Goal: Find specific page/section: Find specific page/section

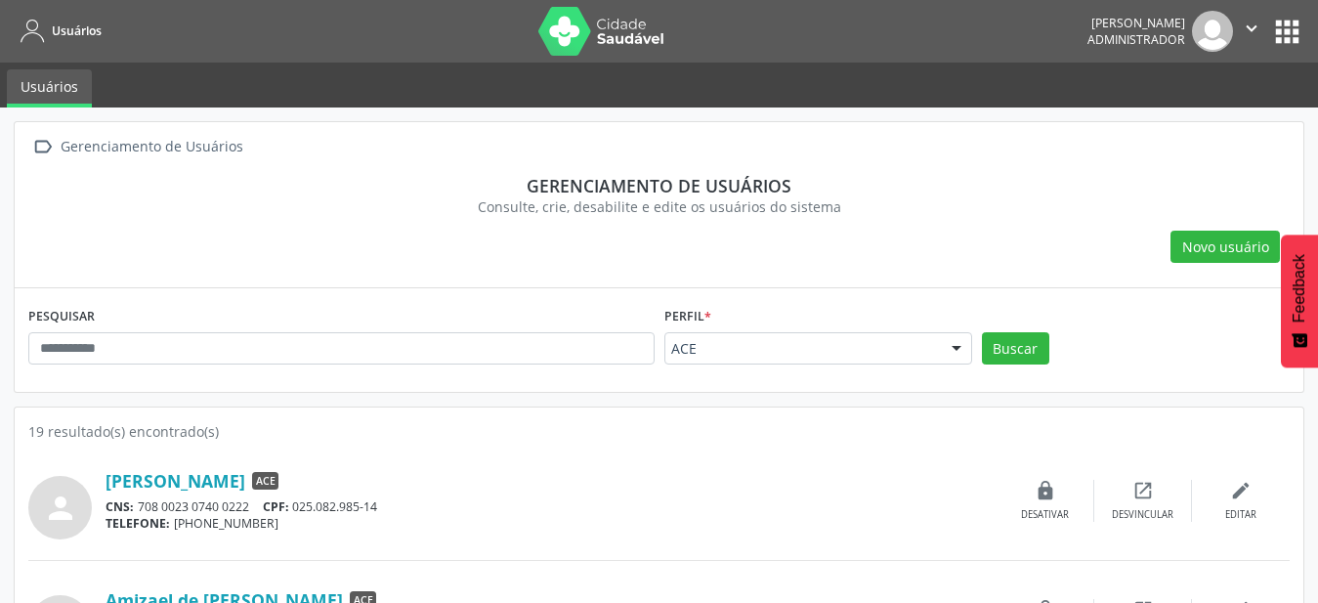
scroll to position [299, 0]
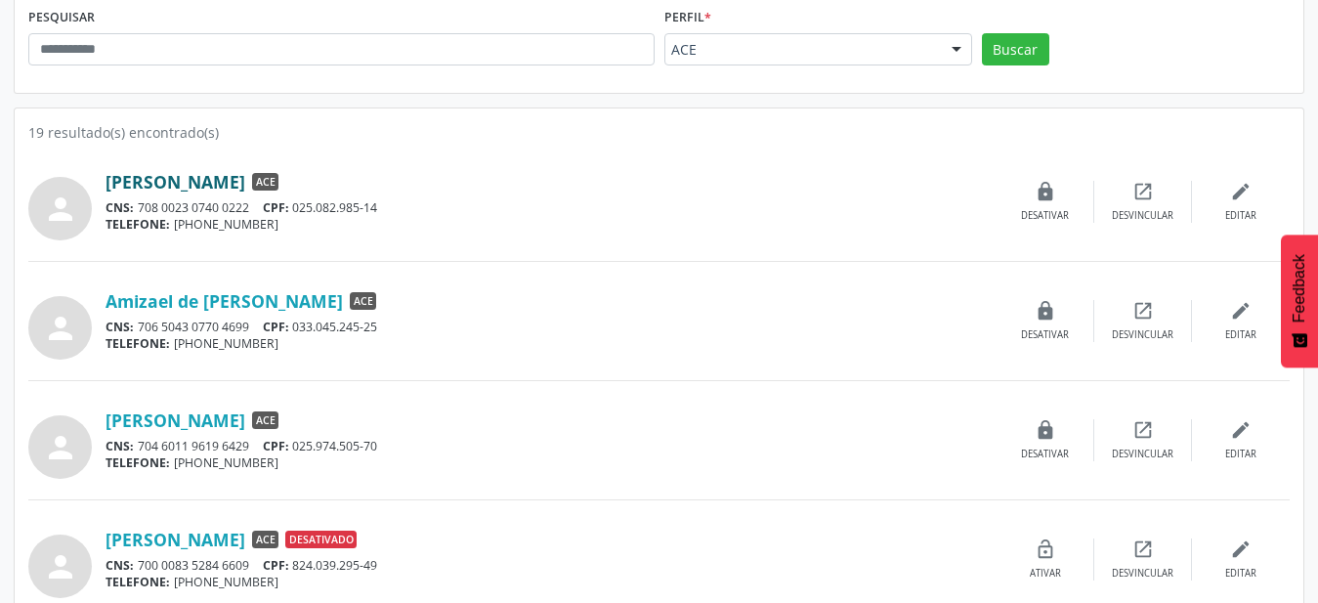
click at [245, 189] on link "[PERSON_NAME]" at bounding box center [176, 181] width 140 height 21
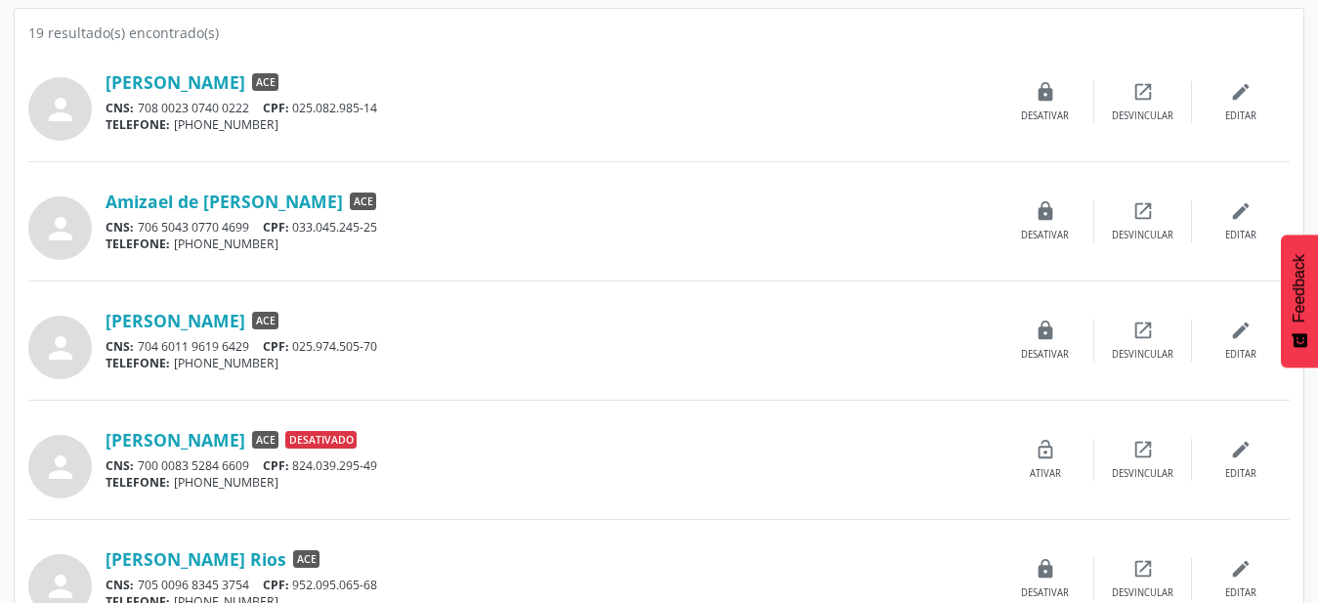
scroll to position [498, 0]
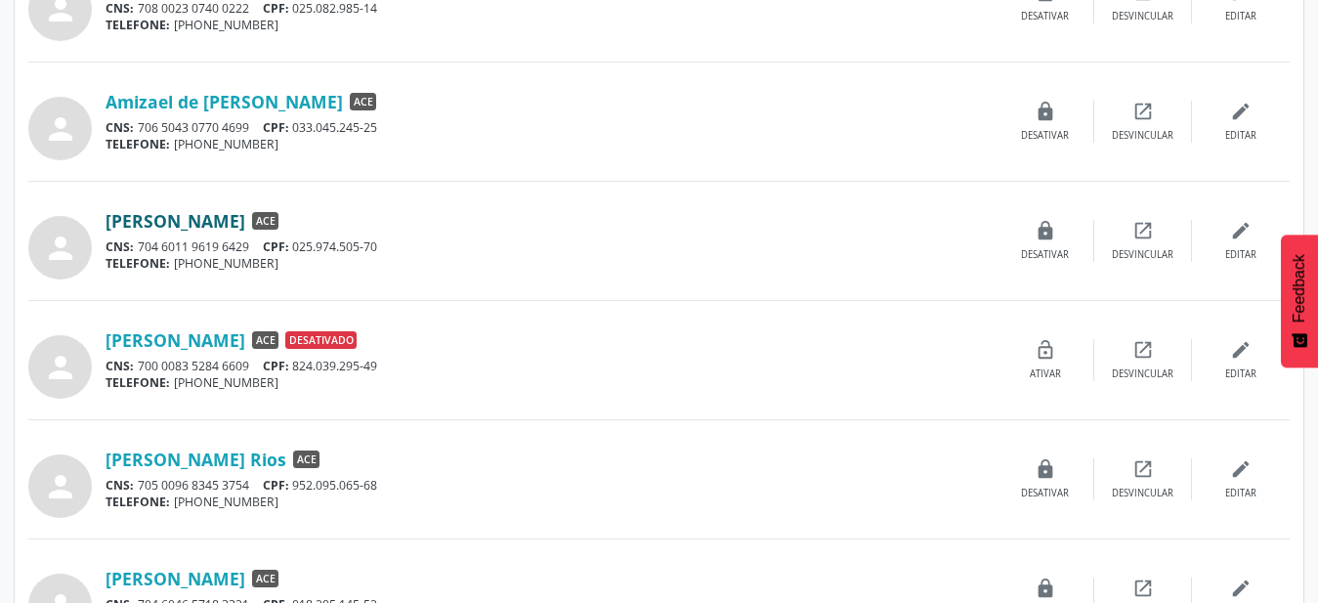
click at [245, 232] on link "[PERSON_NAME]" at bounding box center [176, 220] width 140 height 21
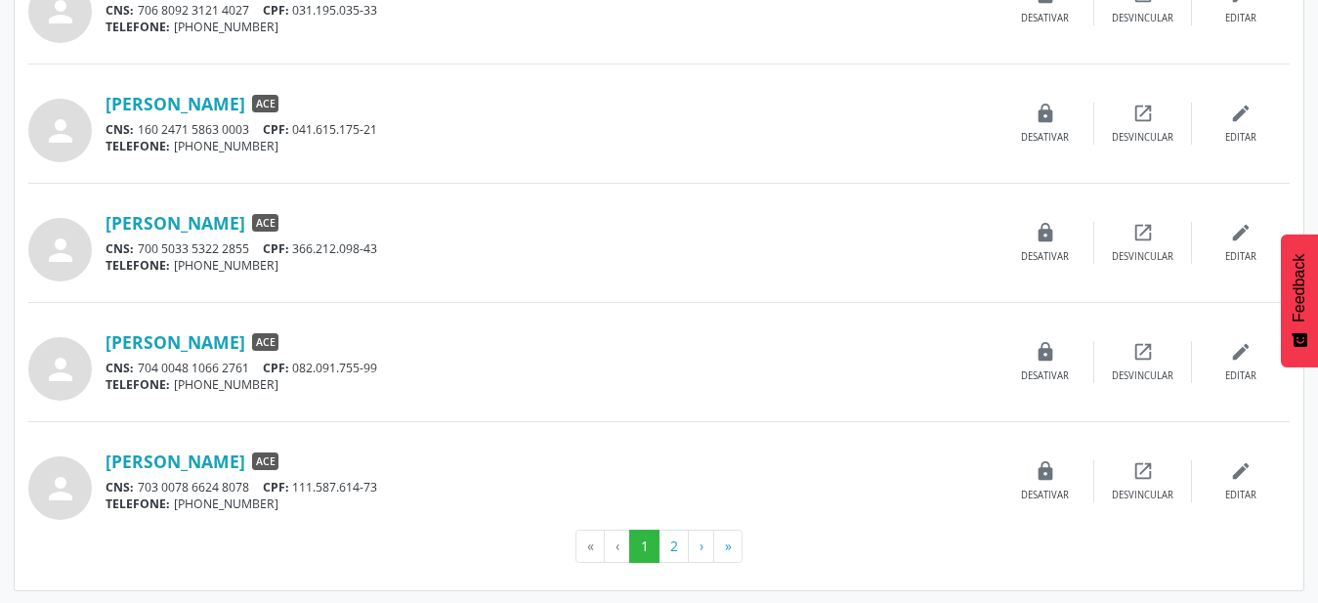
scroll to position [1690, 0]
click at [682, 556] on button "2" at bounding box center [674, 544] width 30 height 33
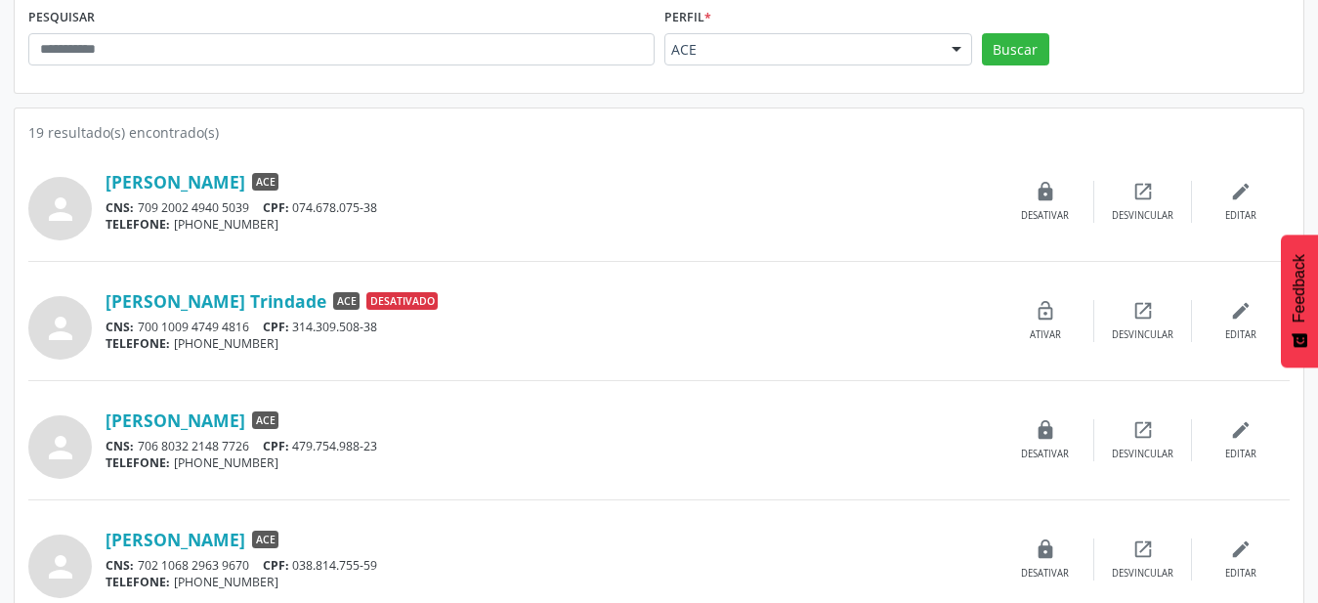
scroll to position [379, 0]
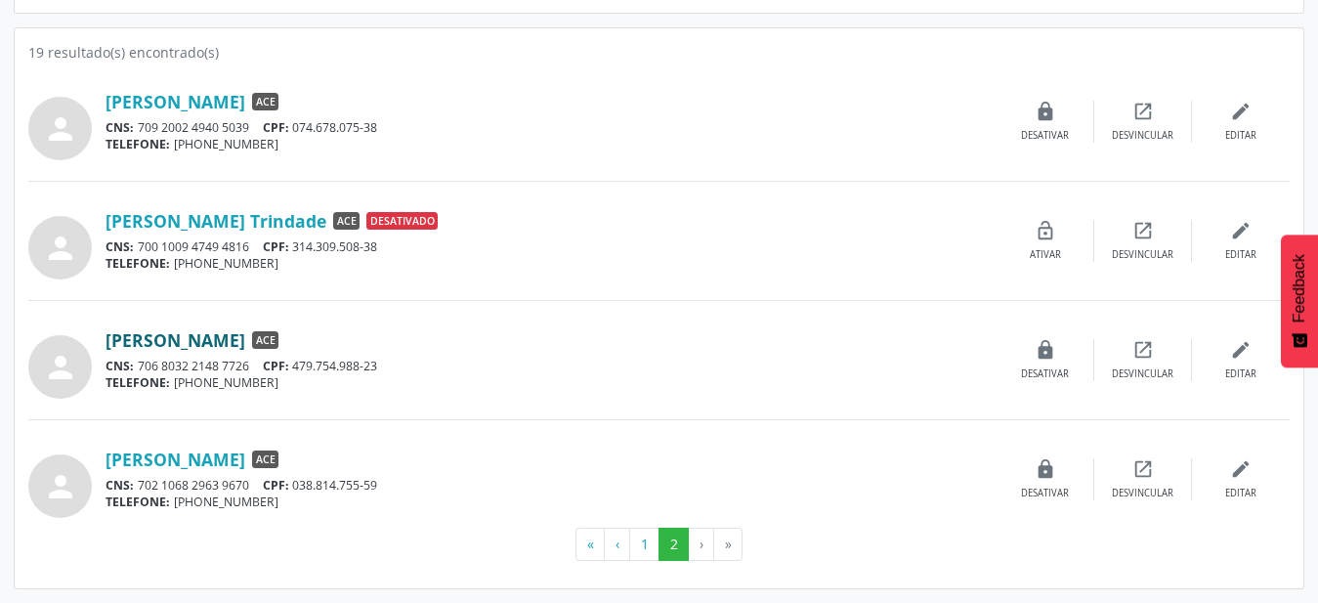
click at [245, 349] on link "[PERSON_NAME]" at bounding box center [176, 339] width 140 height 21
click at [657, 547] on button "1" at bounding box center [644, 544] width 30 height 33
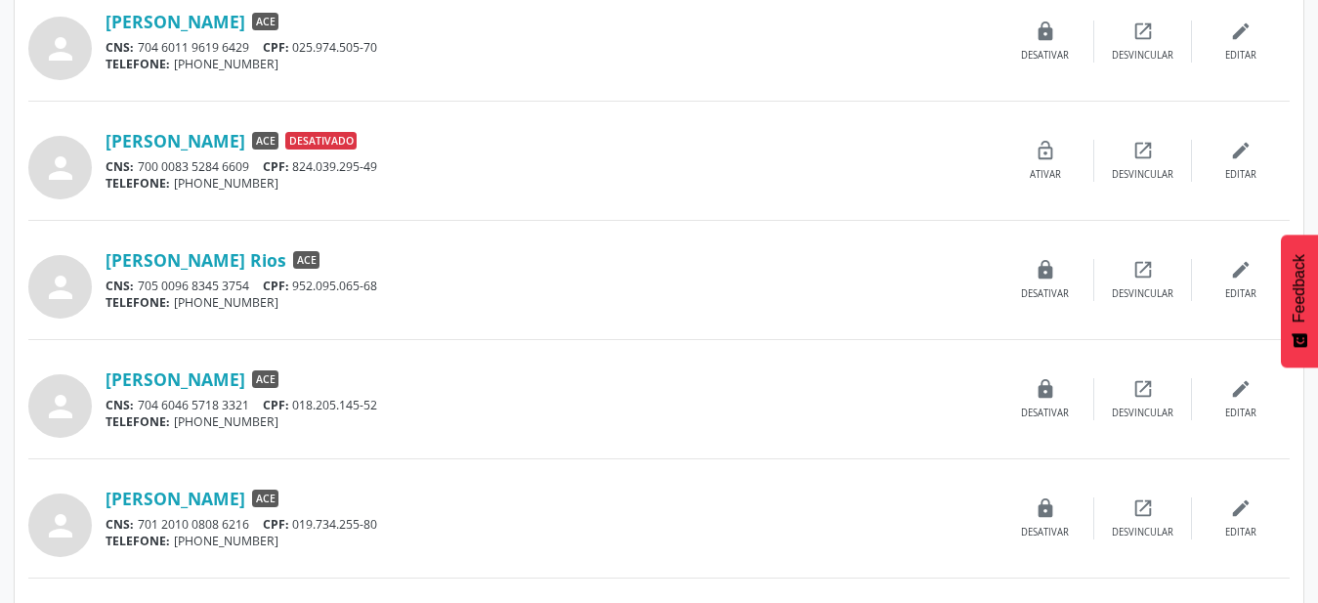
scroll to position [797, 0]
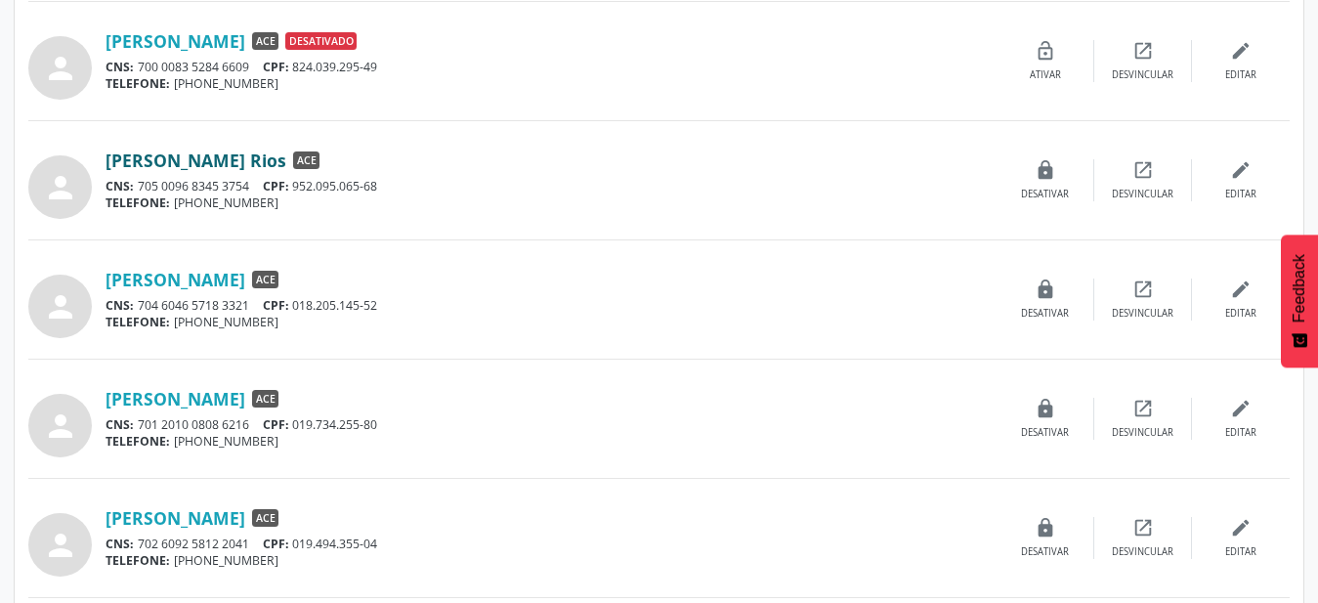
click at [249, 158] on link "[PERSON_NAME] Rios" at bounding box center [196, 159] width 181 height 21
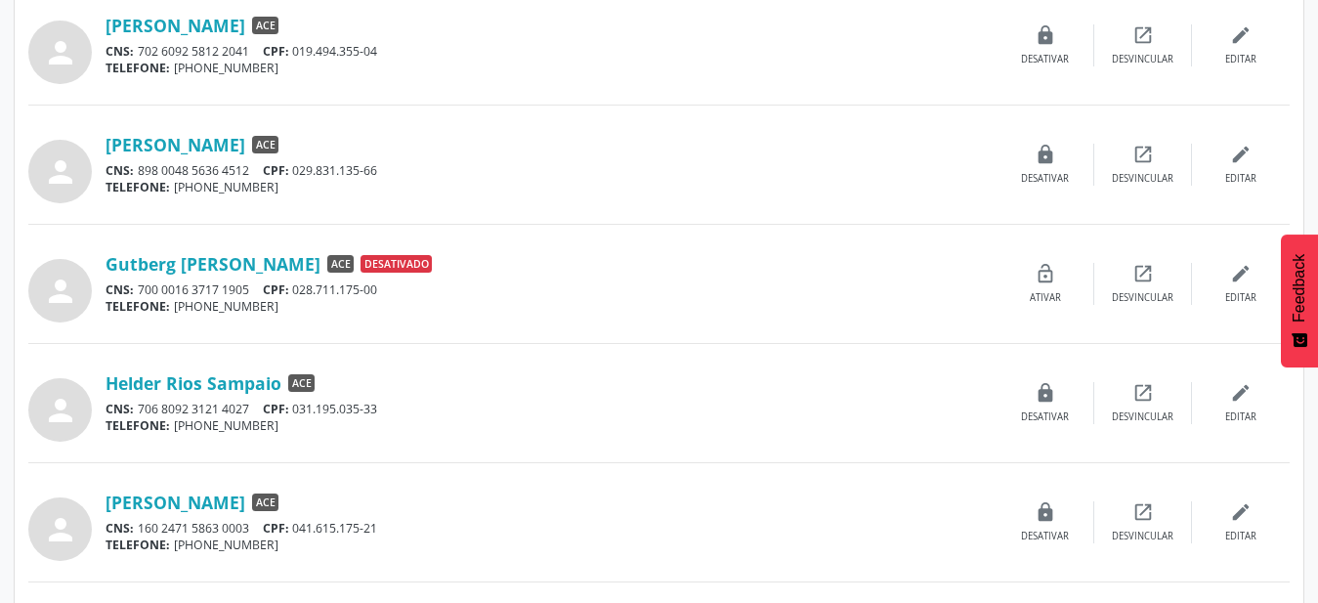
scroll to position [1395, 0]
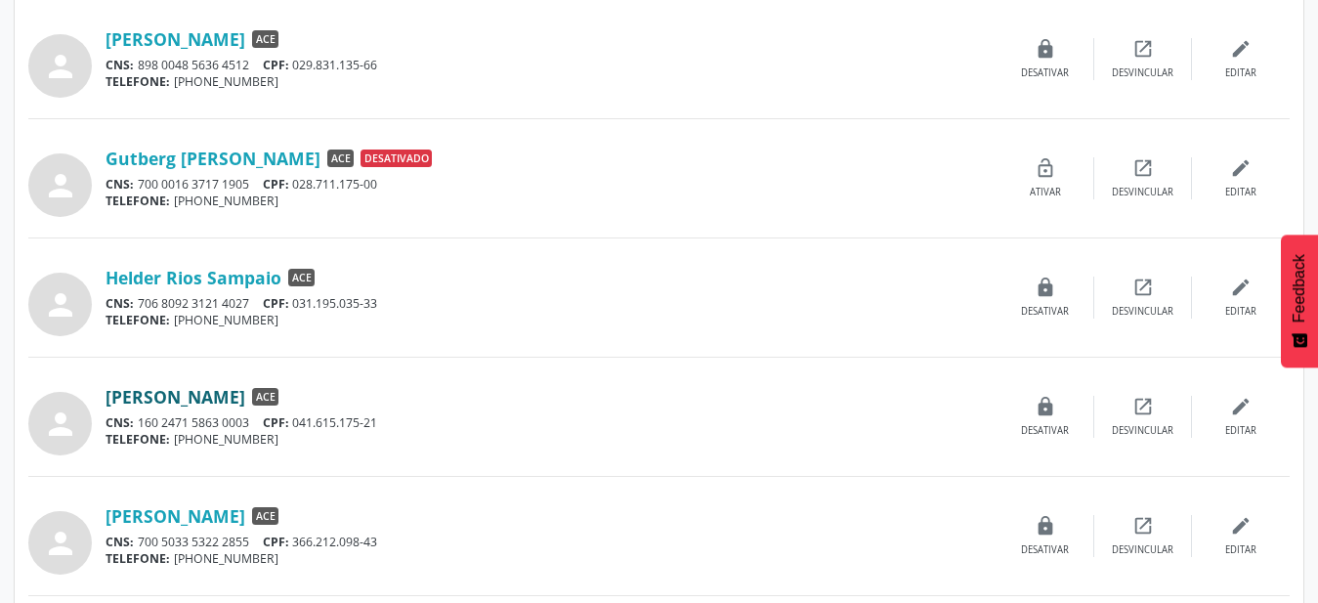
click at [190, 405] on link "[PERSON_NAME]" at bounding box center [176, 396] width 140 height 21
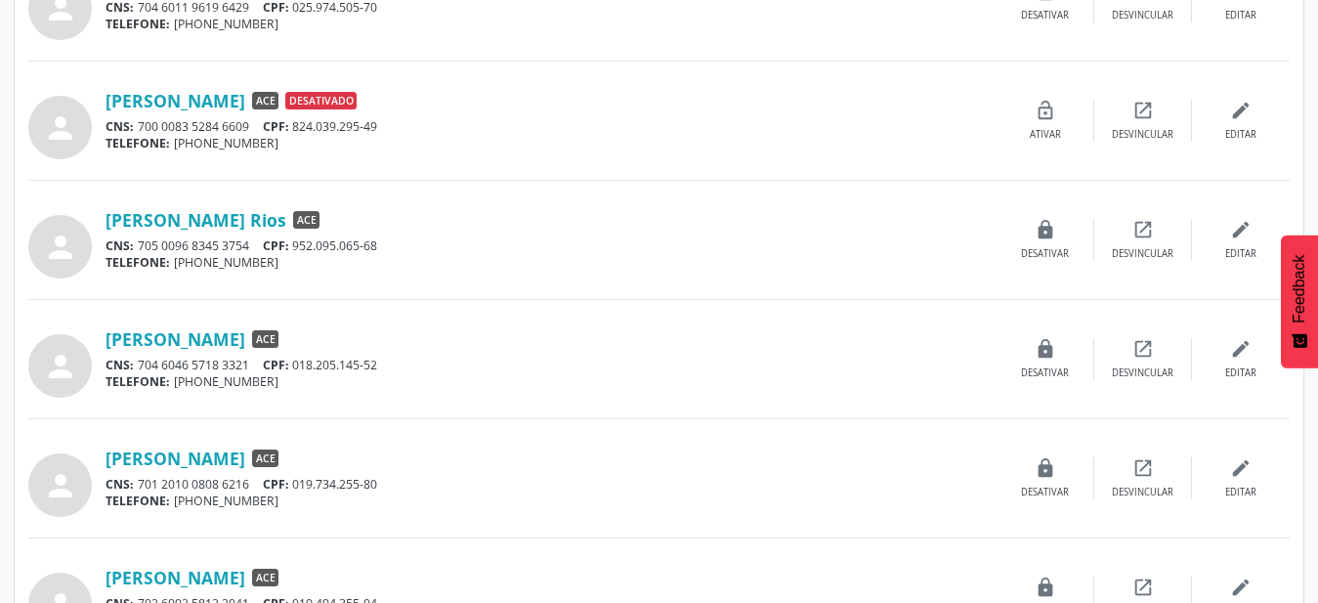
scroll to position [797, 0]
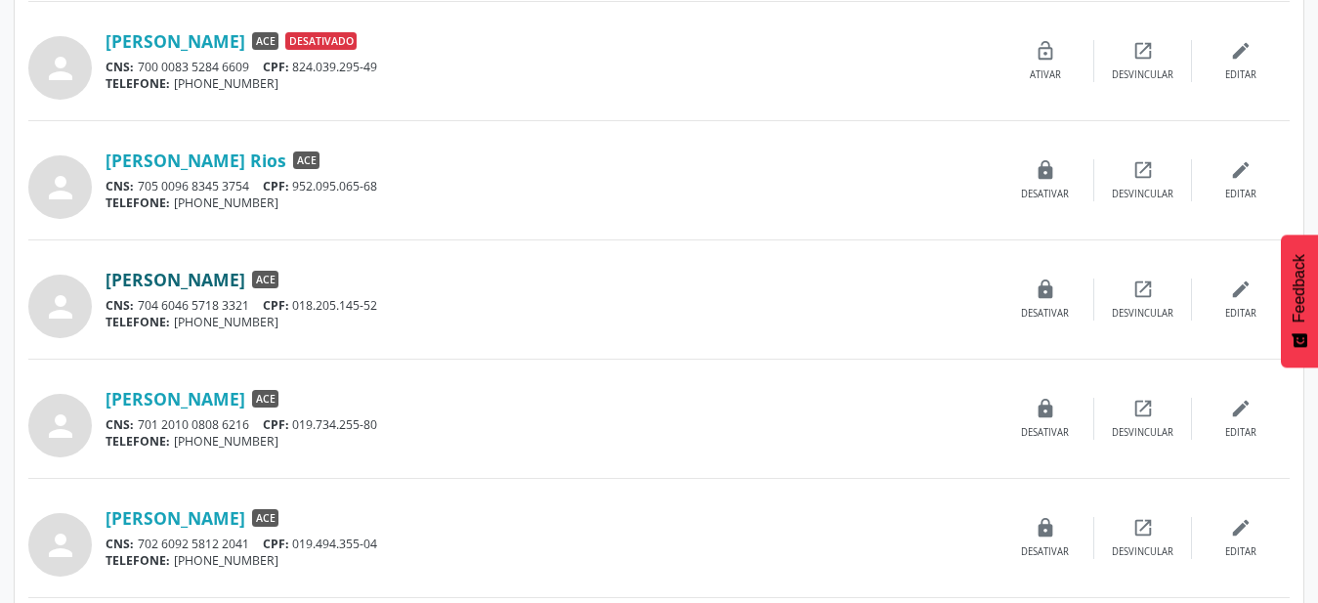
click at [210, 284] on link "[PERSON_NAME]" at bounding box center [176, 279] width 140 height 21
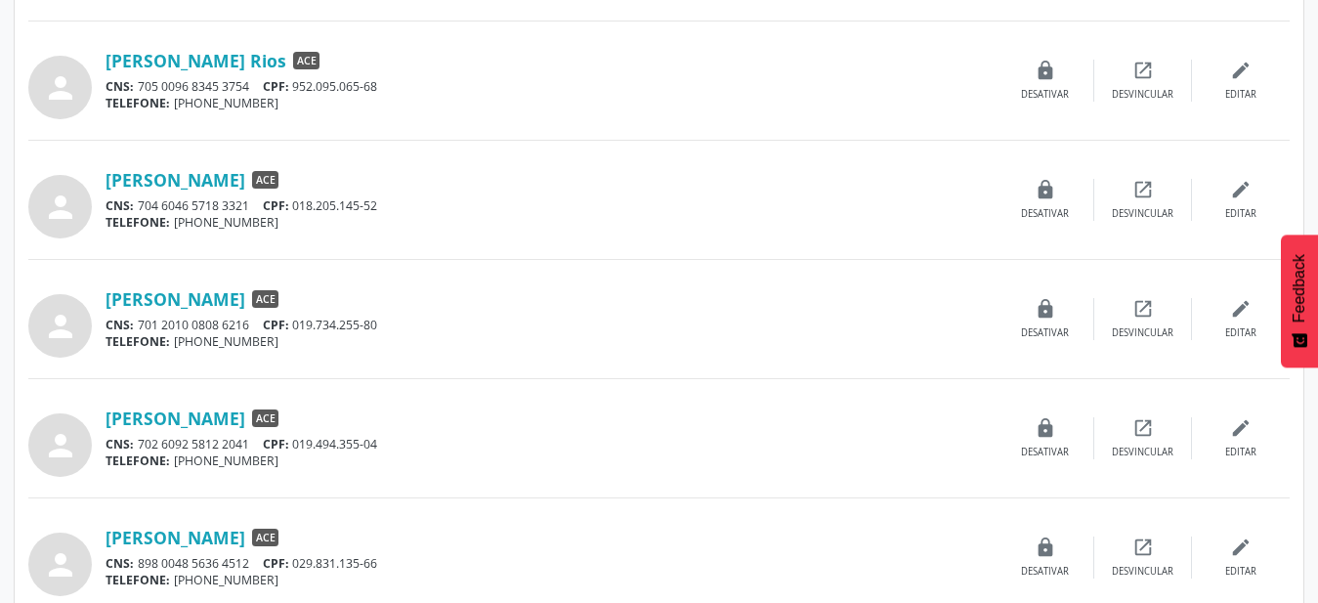
scroll to position [997, 0]
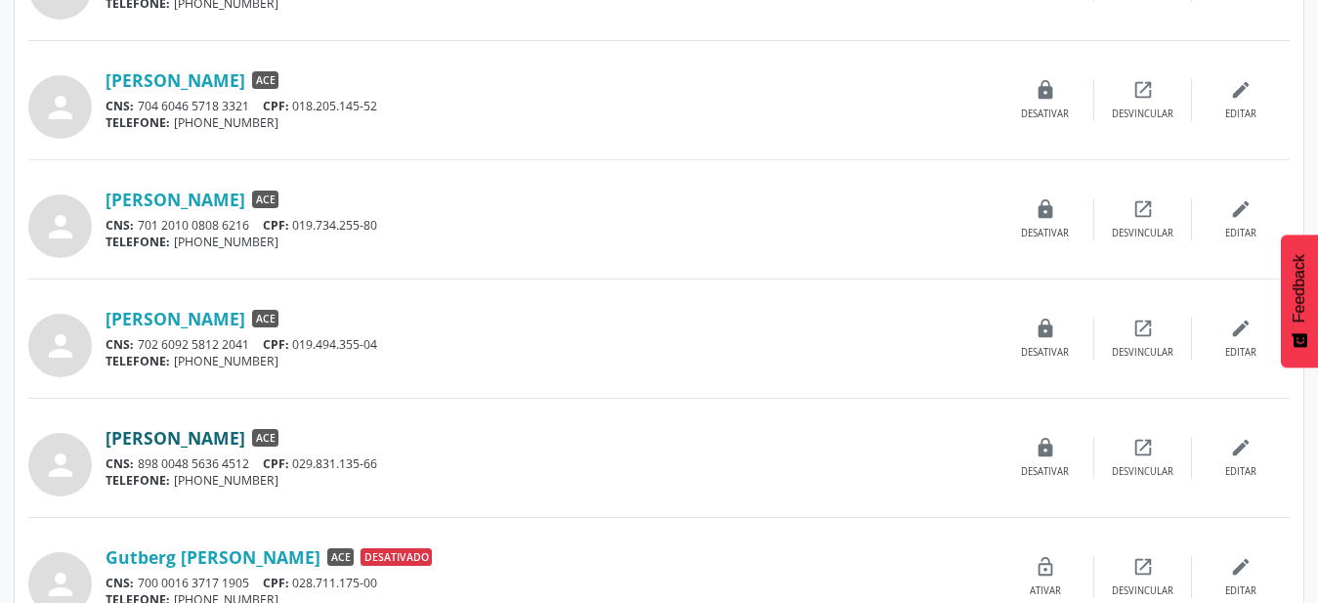
click at [245, 441] on link "[PERSON_NAME]" at bounding box center [176, 437] width 140 height 21
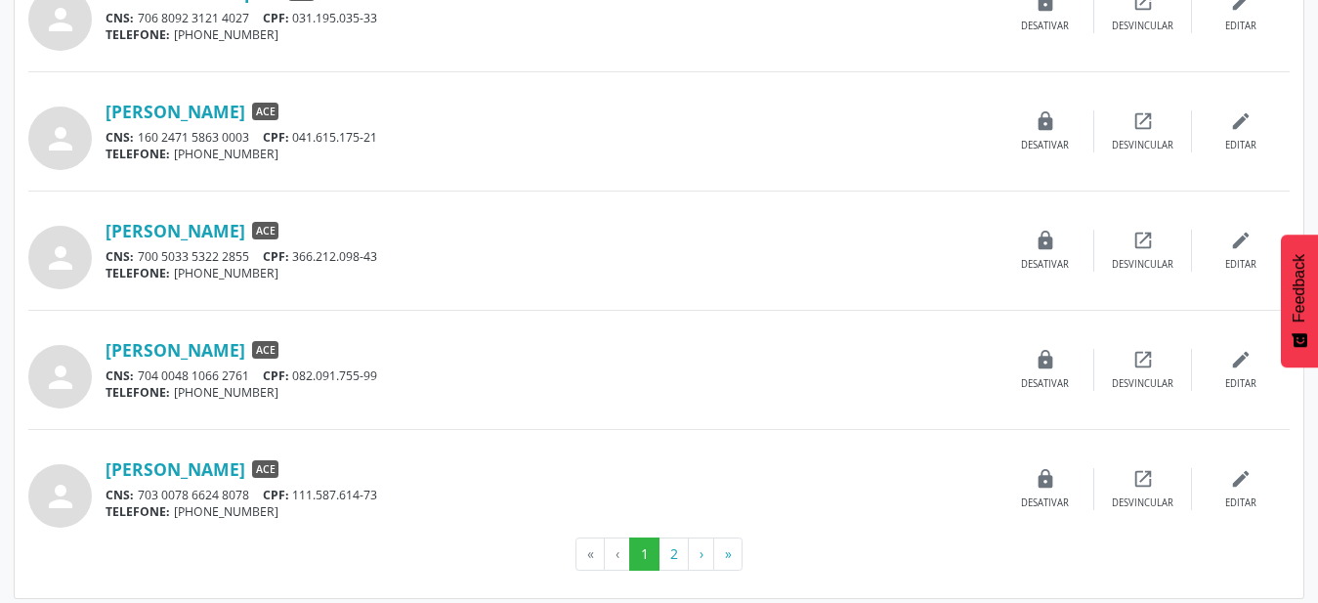
scroll to position [1690, 0]
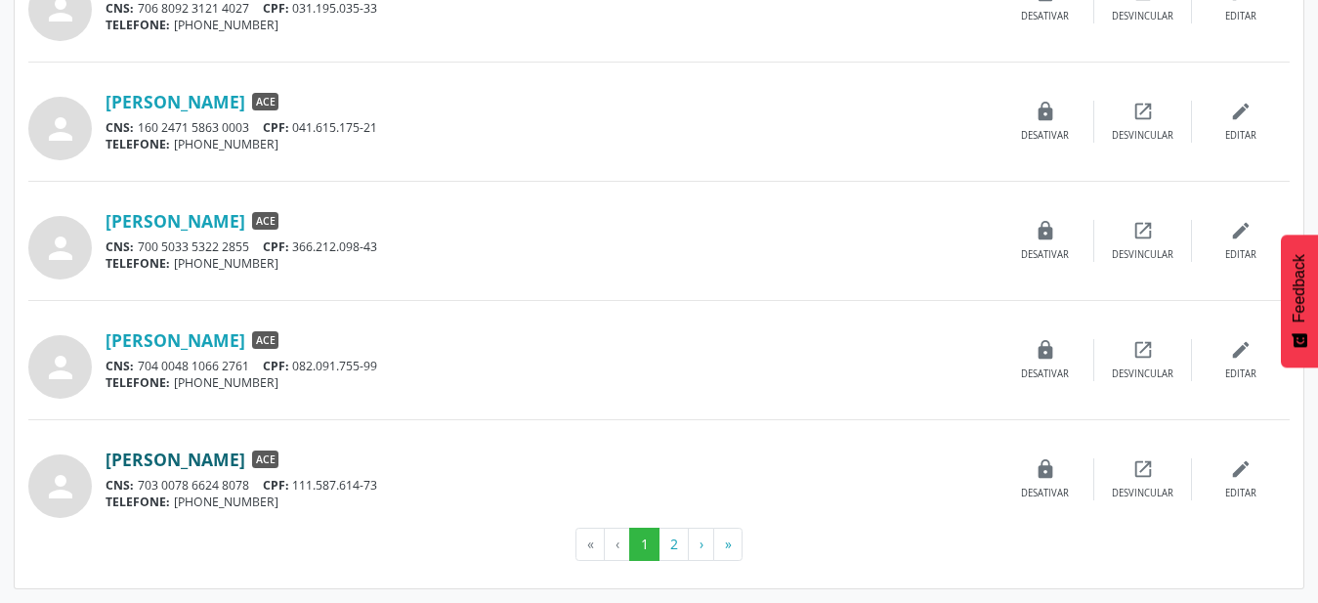
click at [218, 466] on link "[PERSON_NAME]" at bounding box center [176, 458] width 140 height 21
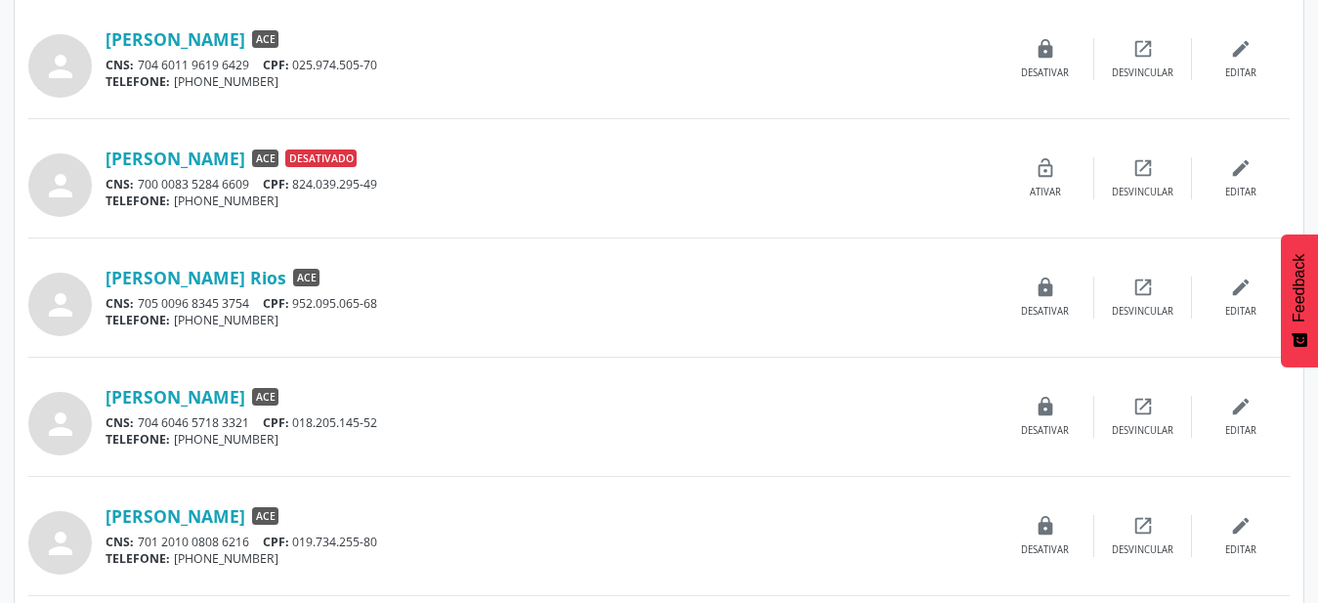
scroll to position [793, 0]
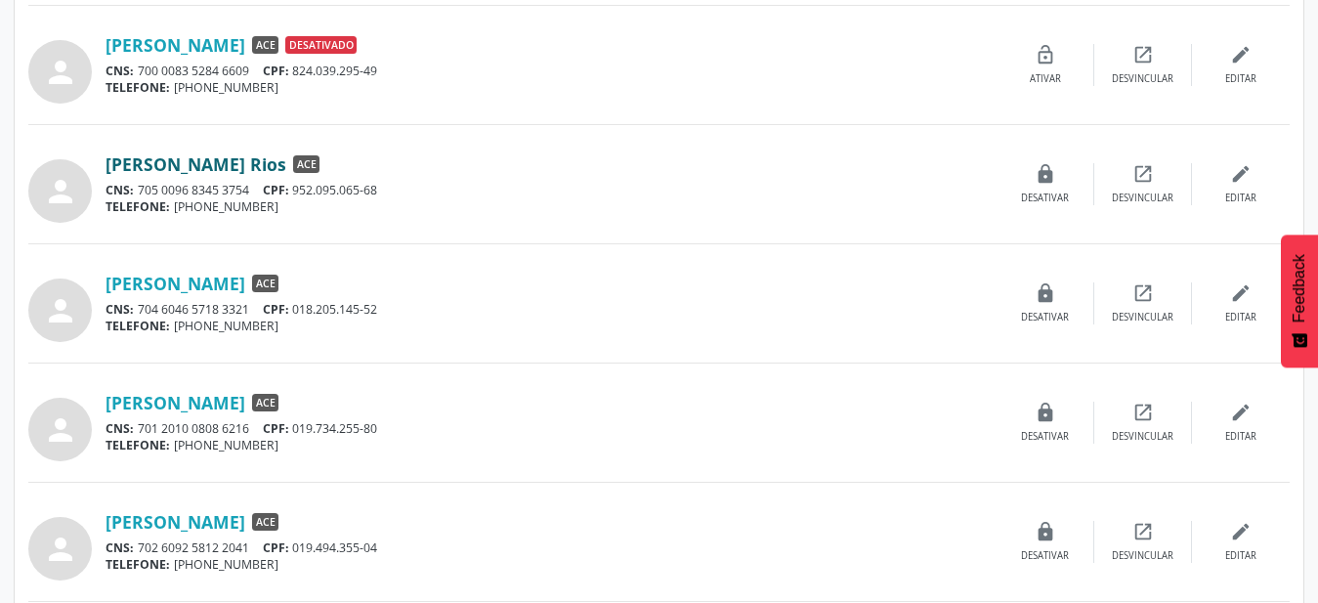
click at [286, 171] on link "[PERSON_NAME] Rios" at bounding box center [196, 163] width 181 height 21
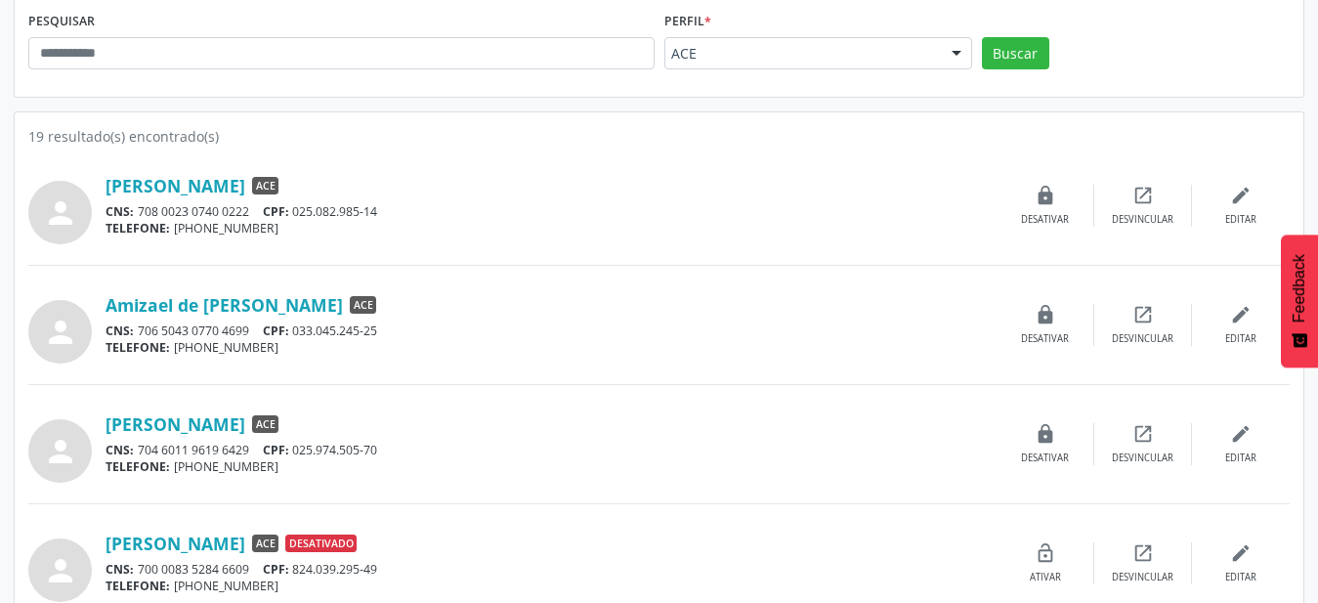
scroll to position [0, 0]
